Goal: Check status: Check status

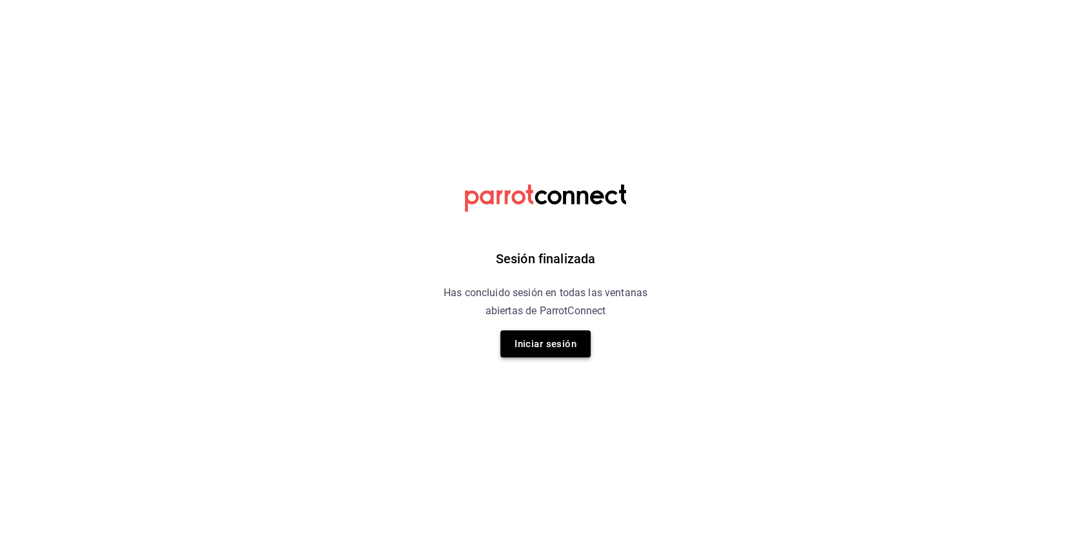
click at [532, 338] on button "Iniciar sesión" at bounding box center [545, 343] width 90 height 27
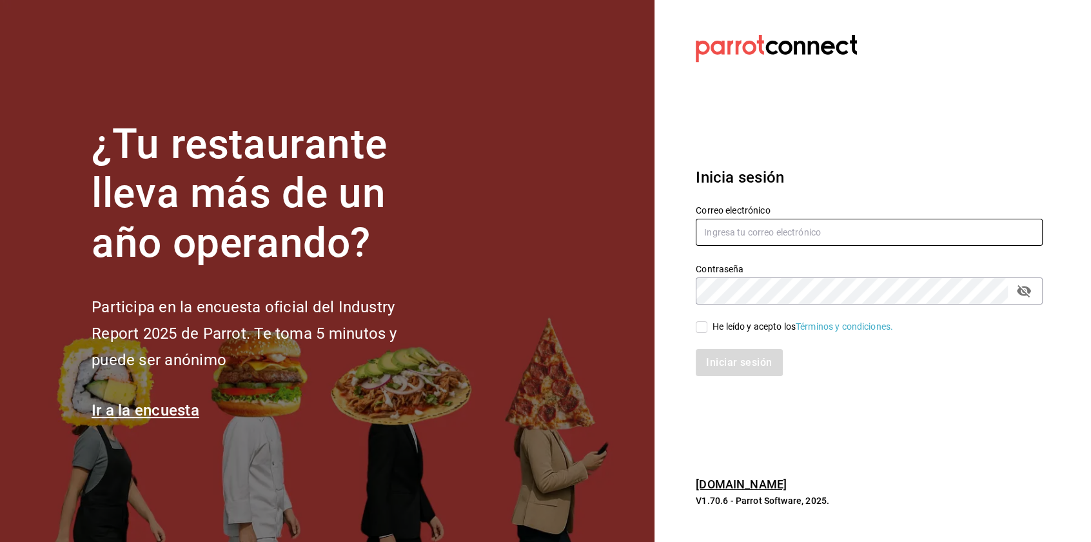
type input "[EMAIL_ADDRESS][PERSON_NAME][DOMAIN_NAME]"
click at [696, 327] on input "He leído y acepto los Términos y condiciones." at bounding box center [702, 327] width 12 height 12
checkbox input "true"
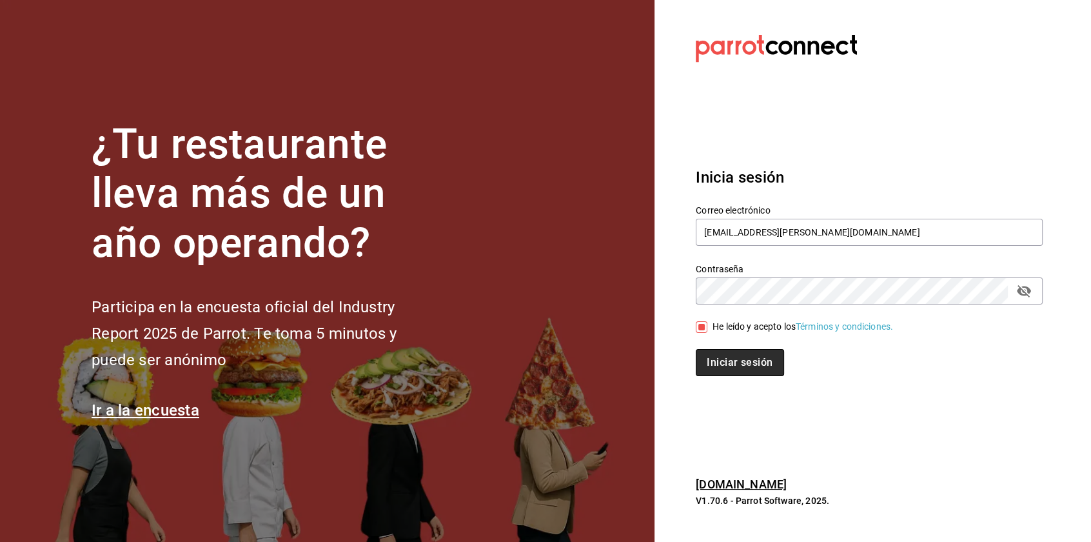
click at [719, 364] on button "Iniciar sesión" at bounding box center [740, 362] width 88 height 27
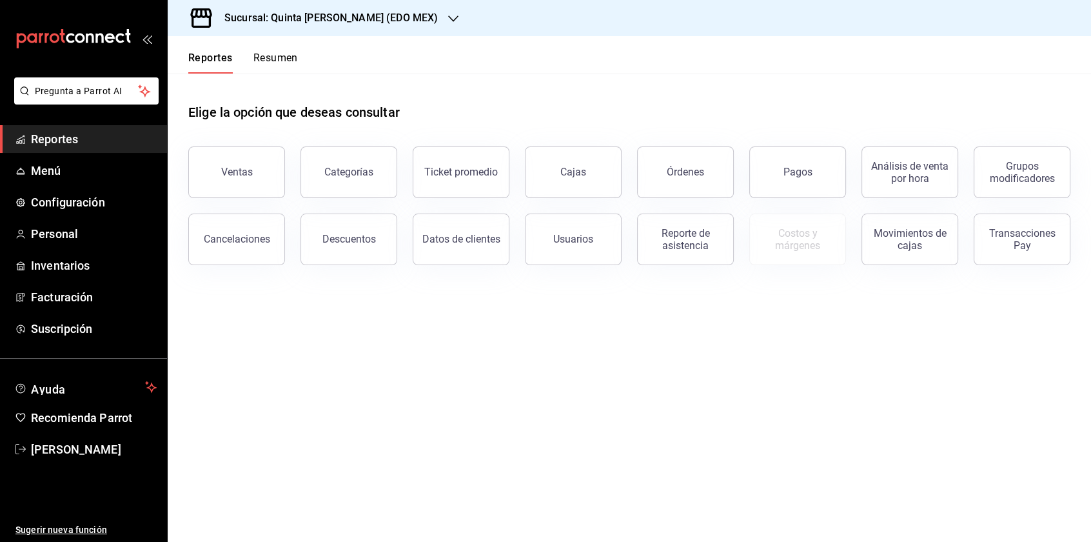
click at [812, 171] on button "Pagos" at bounding box center [797, 172] width 97 height 52
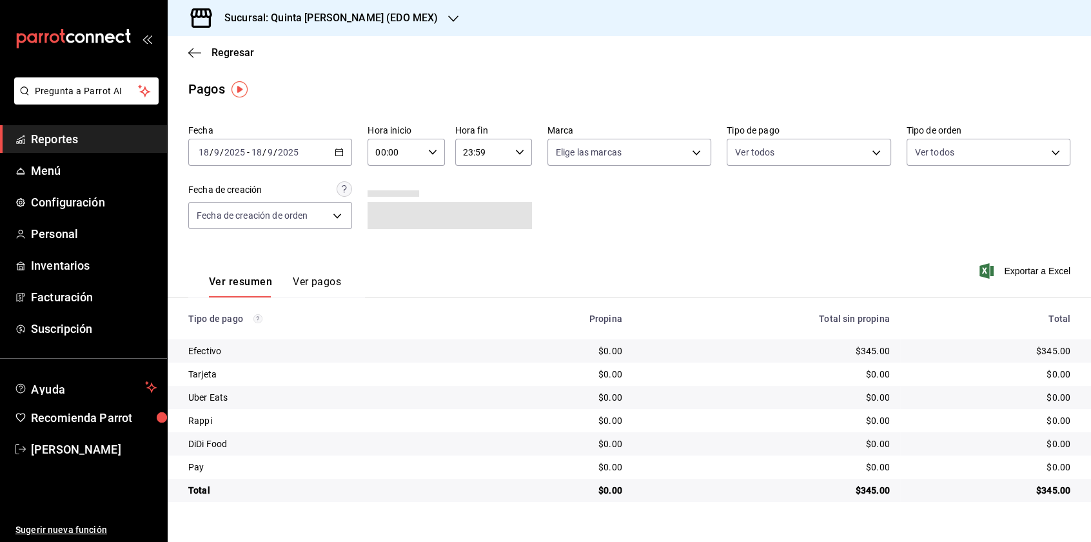
click at [342, 146] on div "[DATE] [DATE] - [DATE] [DATE]" at bounding box center [270, 152] width 164 height 27
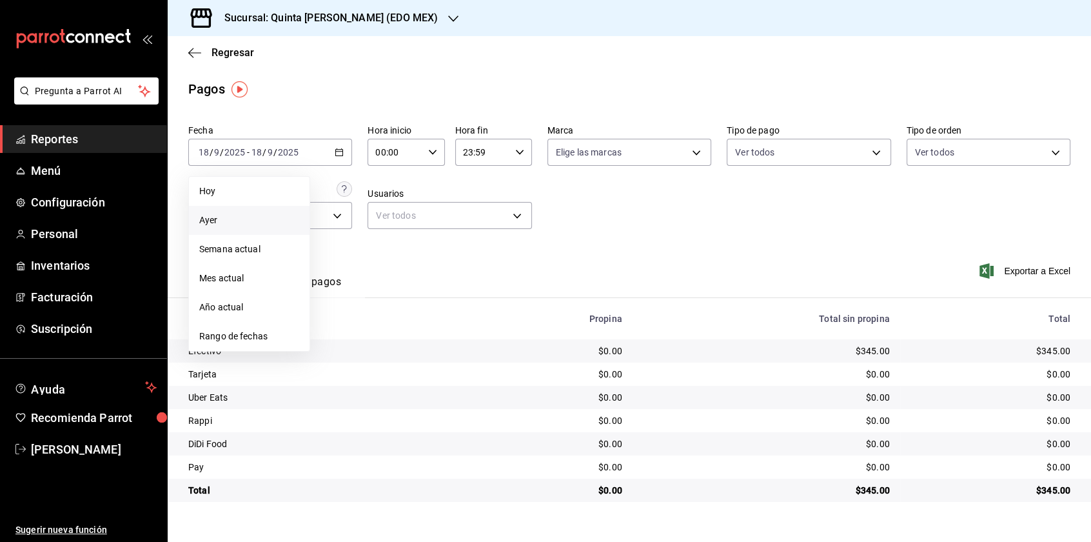
click at [249, 222] on span "Ayer" at bounding box center [249, 220] width 100 height 14
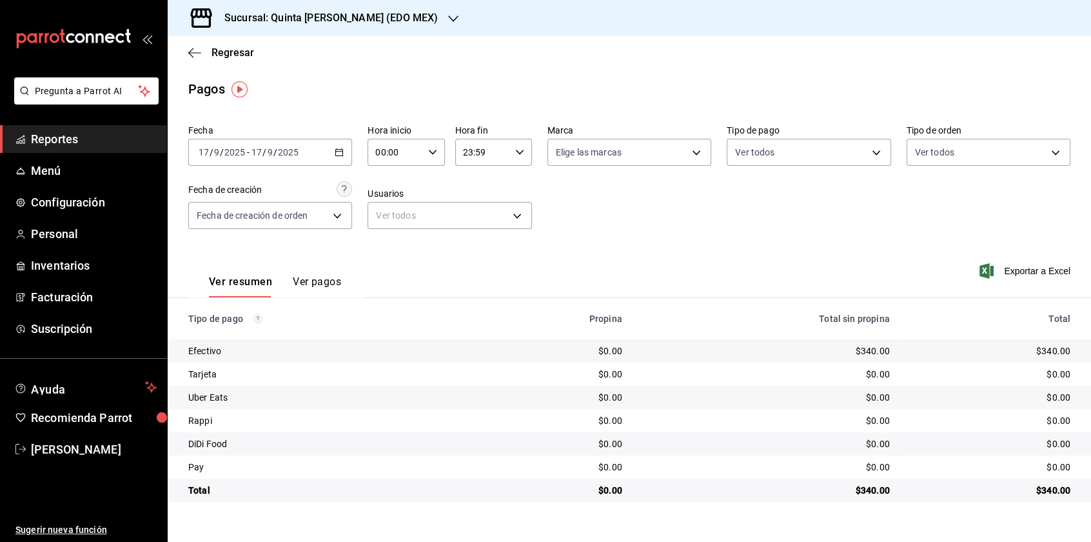
click at [333, 141] on div "[DATE] [DATE] - [DATE] [DATE]" at bounding box center [270, 152] width 164 height 27
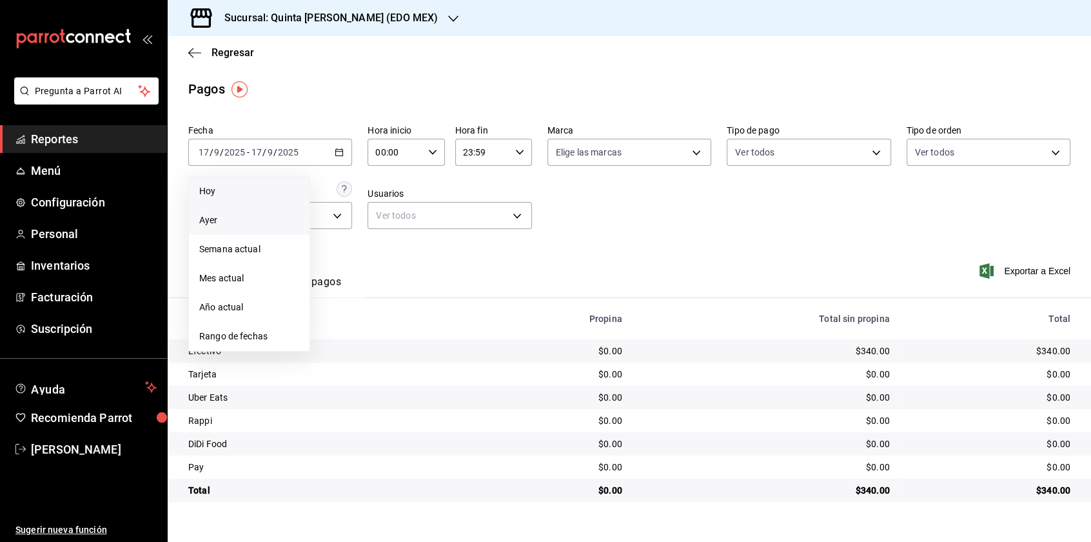
click at [263, 182] on li "Hoy" at bounding box center [249, 191] width 121 height 29
